Goal: Task Accomplishment & Management: Use online tool/utility

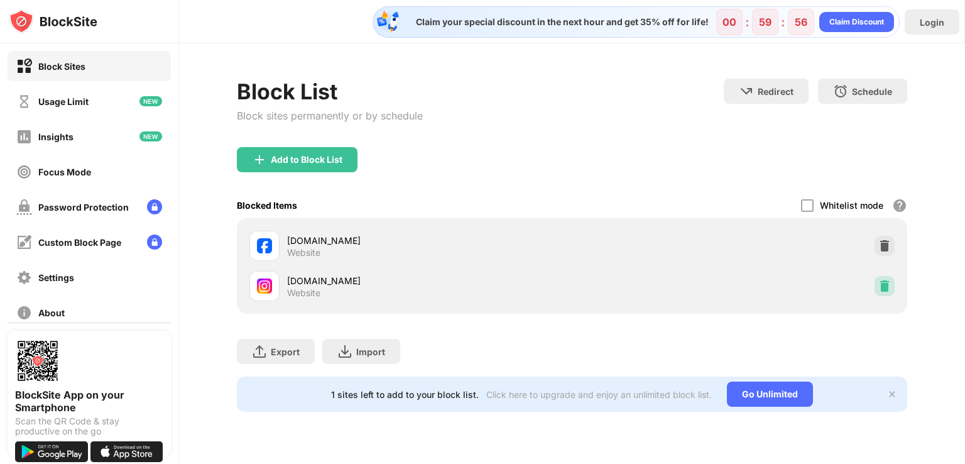
click at [883, 286] on img at bounding box center [884, 286] width 13 height 13
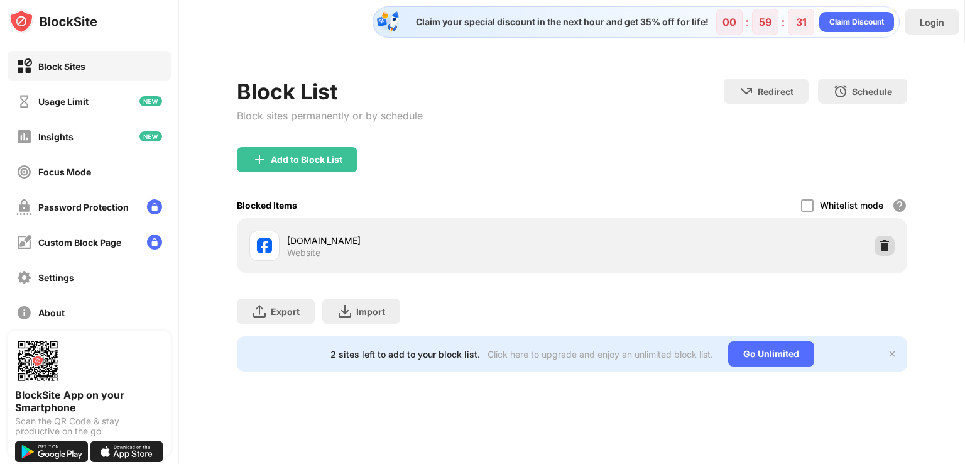
drag, startPoint x: 881, startPoint y: 258, endPoint x: 881, endPoint y: 250, distance: 7.5
click at [881, 250] on div "[DOMAIN_NAME] Website" at bounding box center [571, 246] width 655 height 40
click at [881, 250] on img at bounding box center [884, 245] width 13 height 13
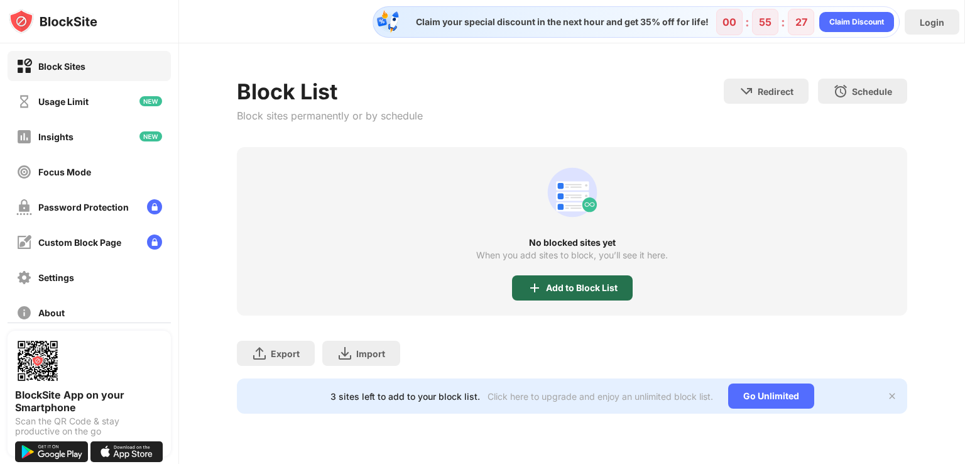
click at [579, 290] on div "Add to Block List" at bounding box center [582, 288] width 72 height 10
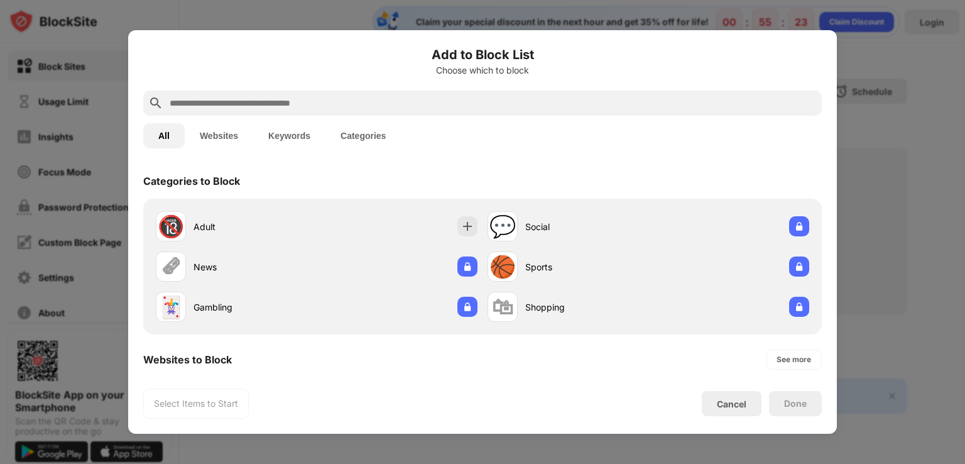
click at [218, 136] on button "Websites" at bounding box center [219, 135] width 68 height 25
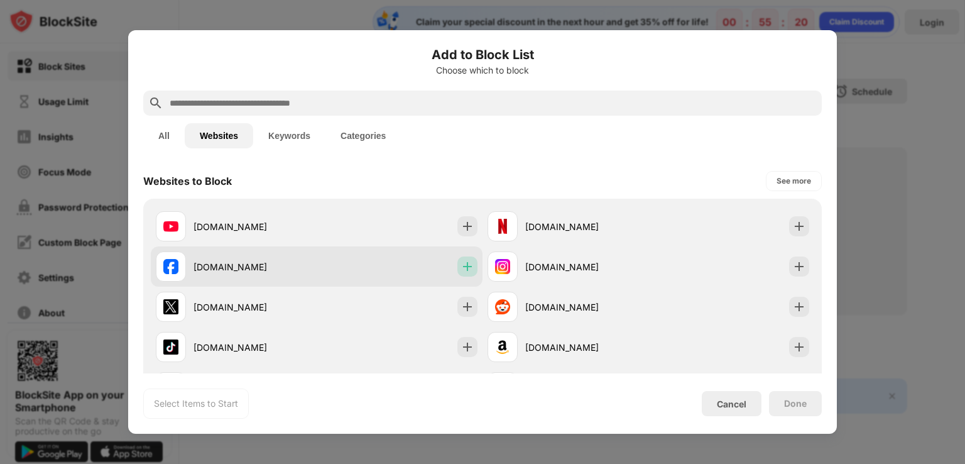
click at [462, 264] on img at bounding box center [467, 266] width 13 height 13
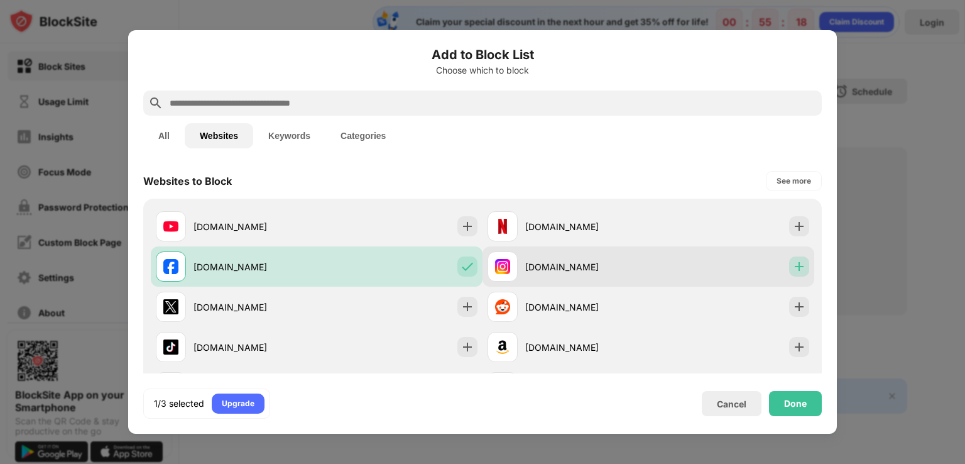
click at [793, 264] on img at bounding box center [799, 266] width 13 height 13
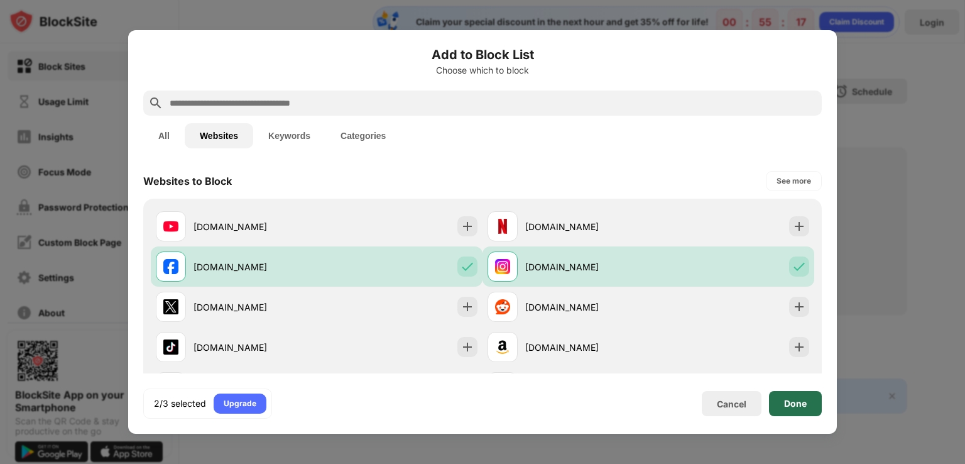
click at [800, 399] on div "Done" at bounding box center [795, 403] width 23 height 10
